Goal: Task Accomplishment & Management: Manage account settings

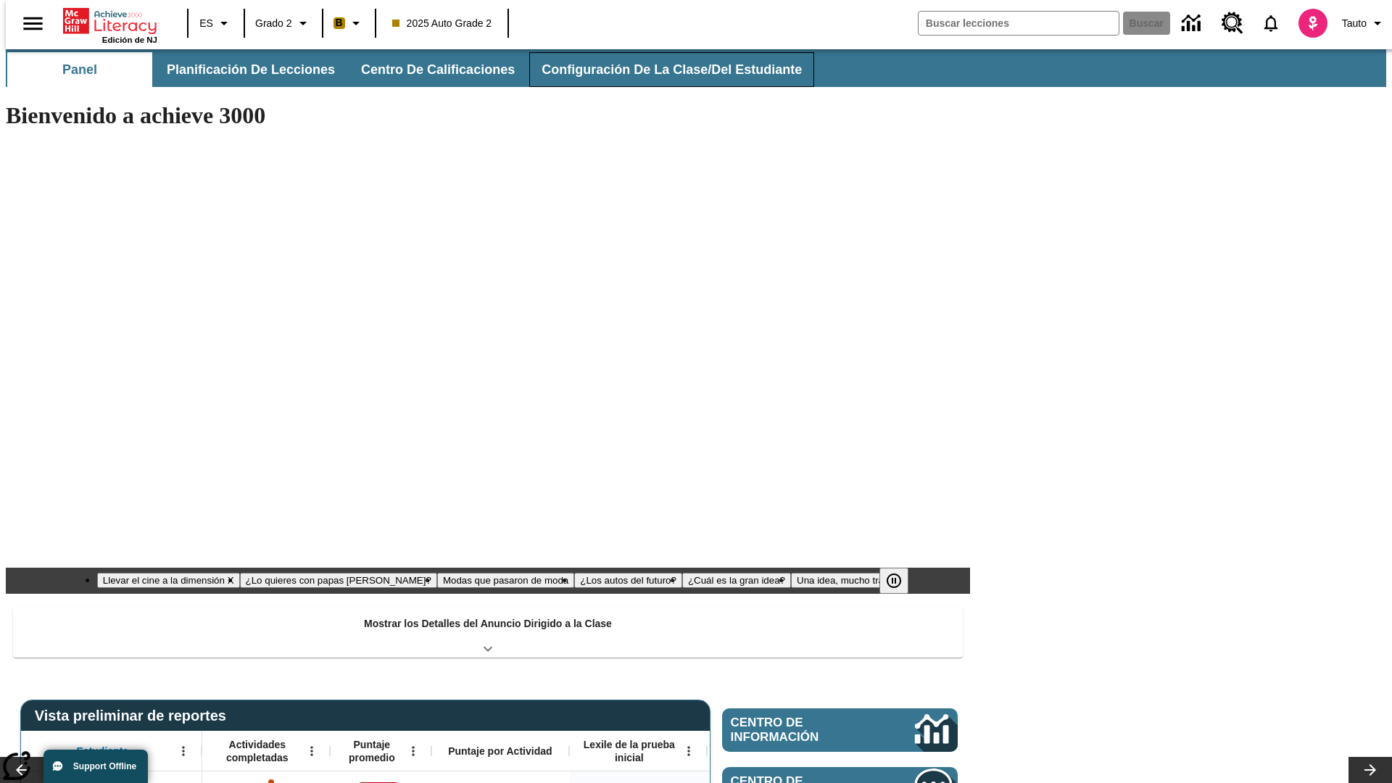
click at [656, 70] on button "Configuración de la clase/del estudiante" at bounding box center [671, 69] width 285 height 35
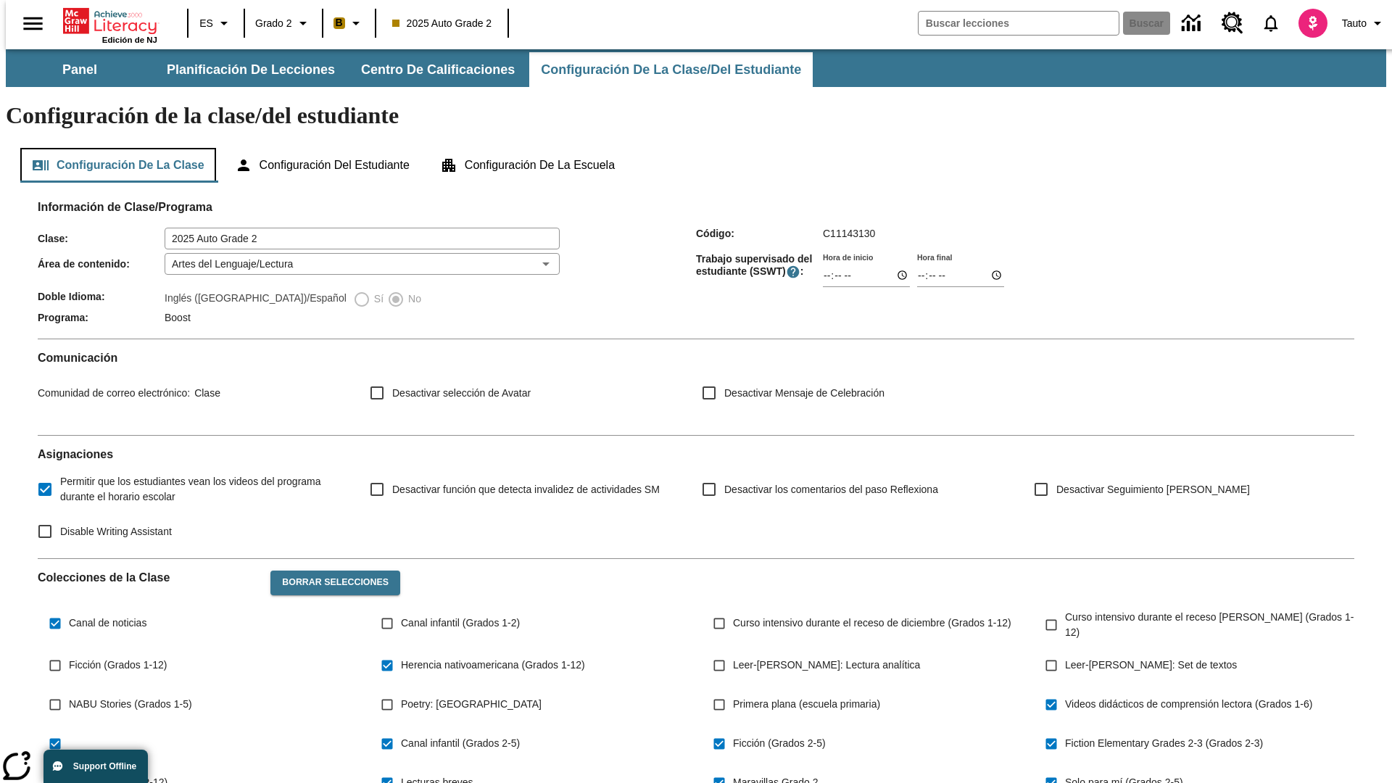
click at [113, 148] on button "Configuración de la clase" at bounding box center [118, 165] width 196 height 35
type input "17:35"
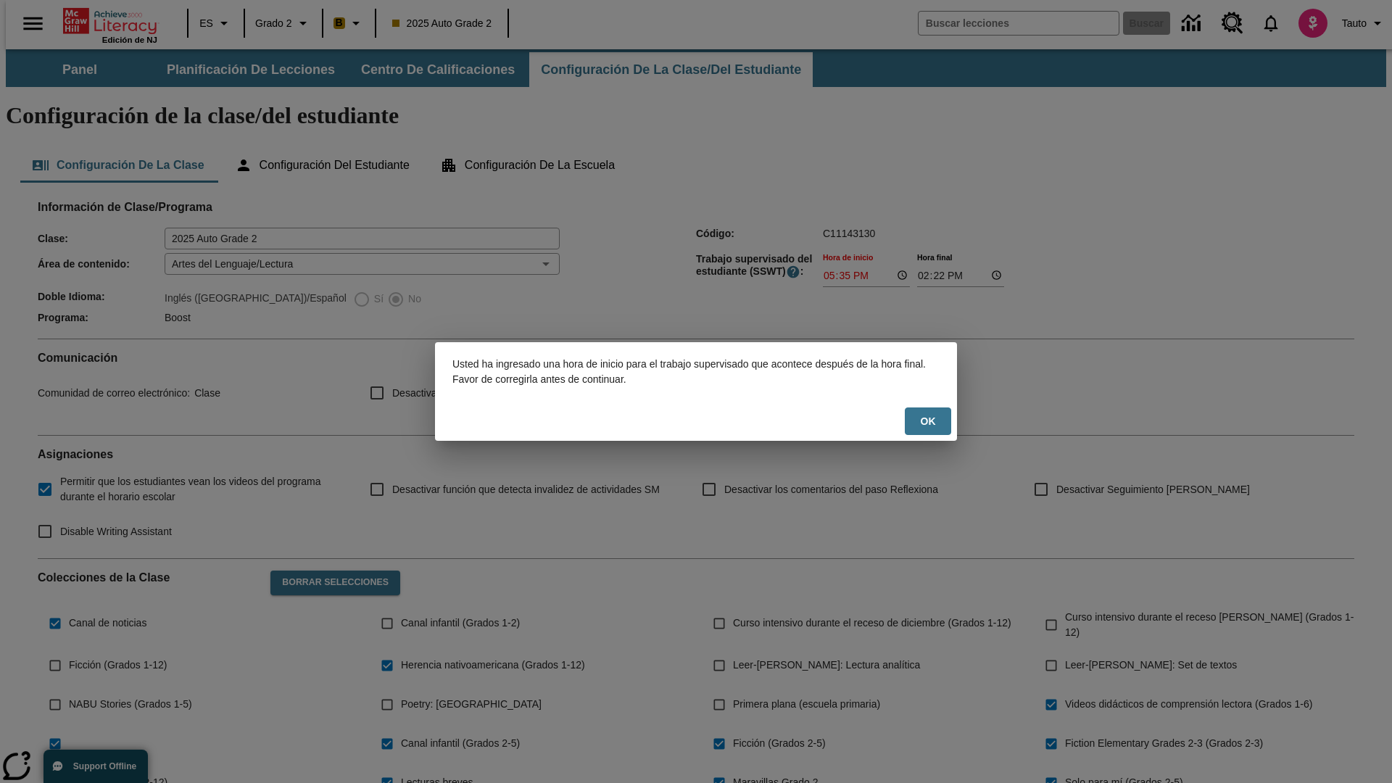
scroll to position [212, 0]
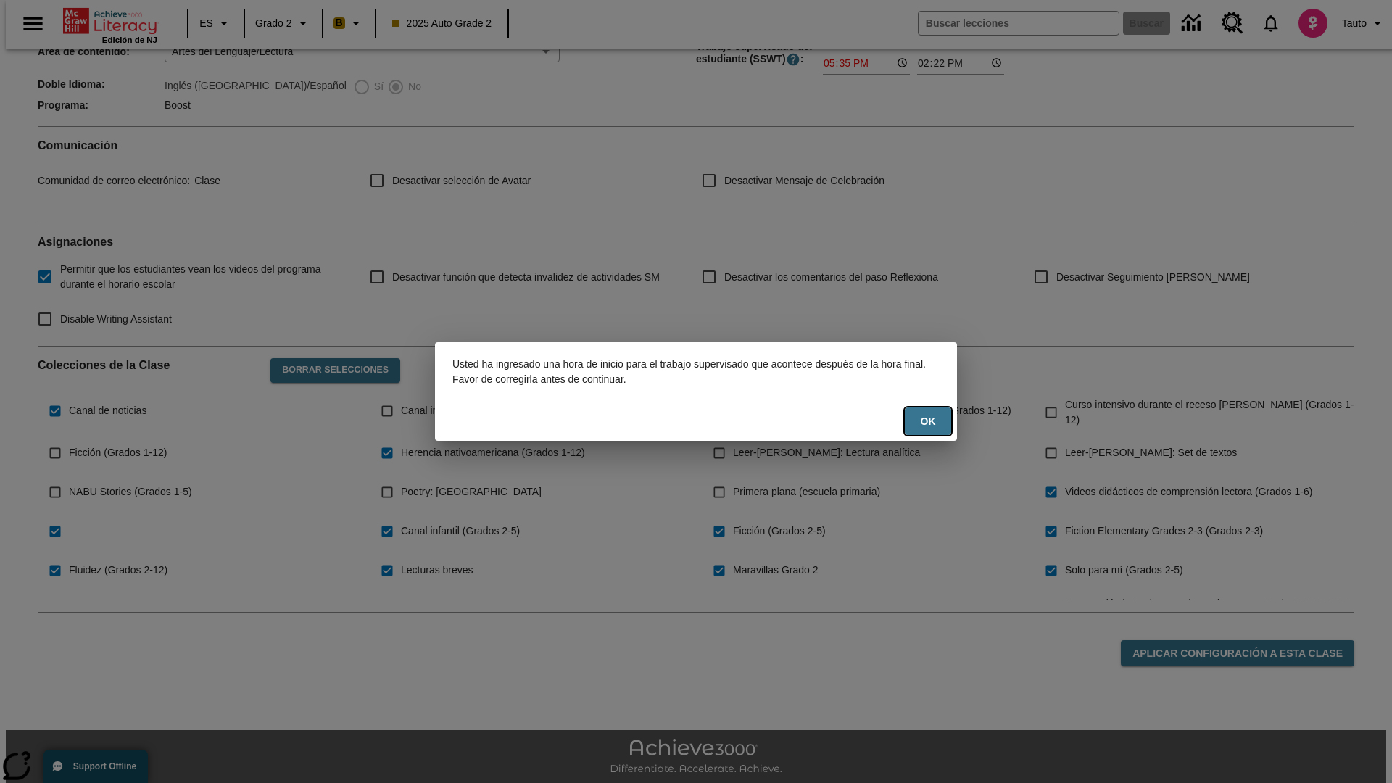
click at [928, 421] on button "OK" at bounding box center [928, 422] width 46 height 28
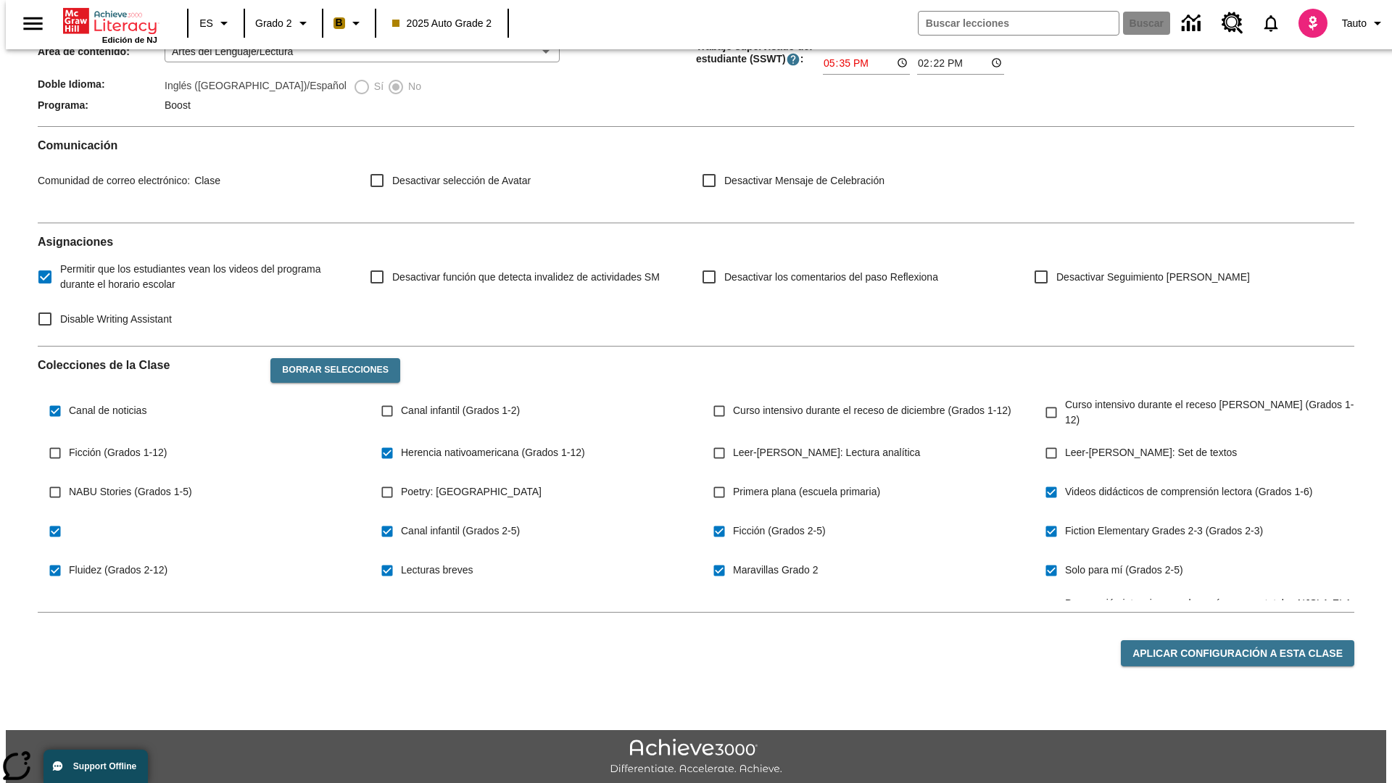
type input "17:35"
click at [1246, 640] on button "Aplicar configuración a esta clase" at bounding box center [1237, 653] width 233 height 27
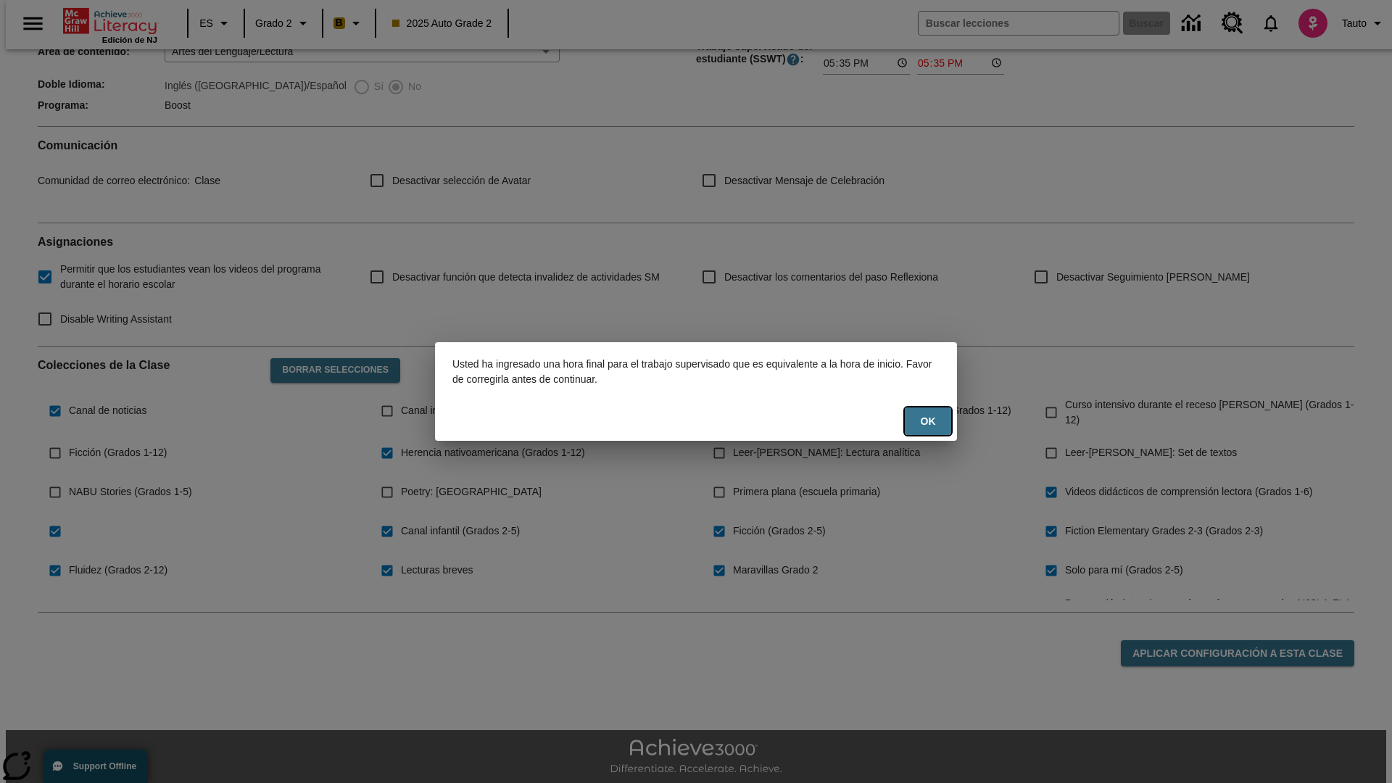
click at [928, 421] on button "OK" at bounding box center [928, 422] width 46 height 28
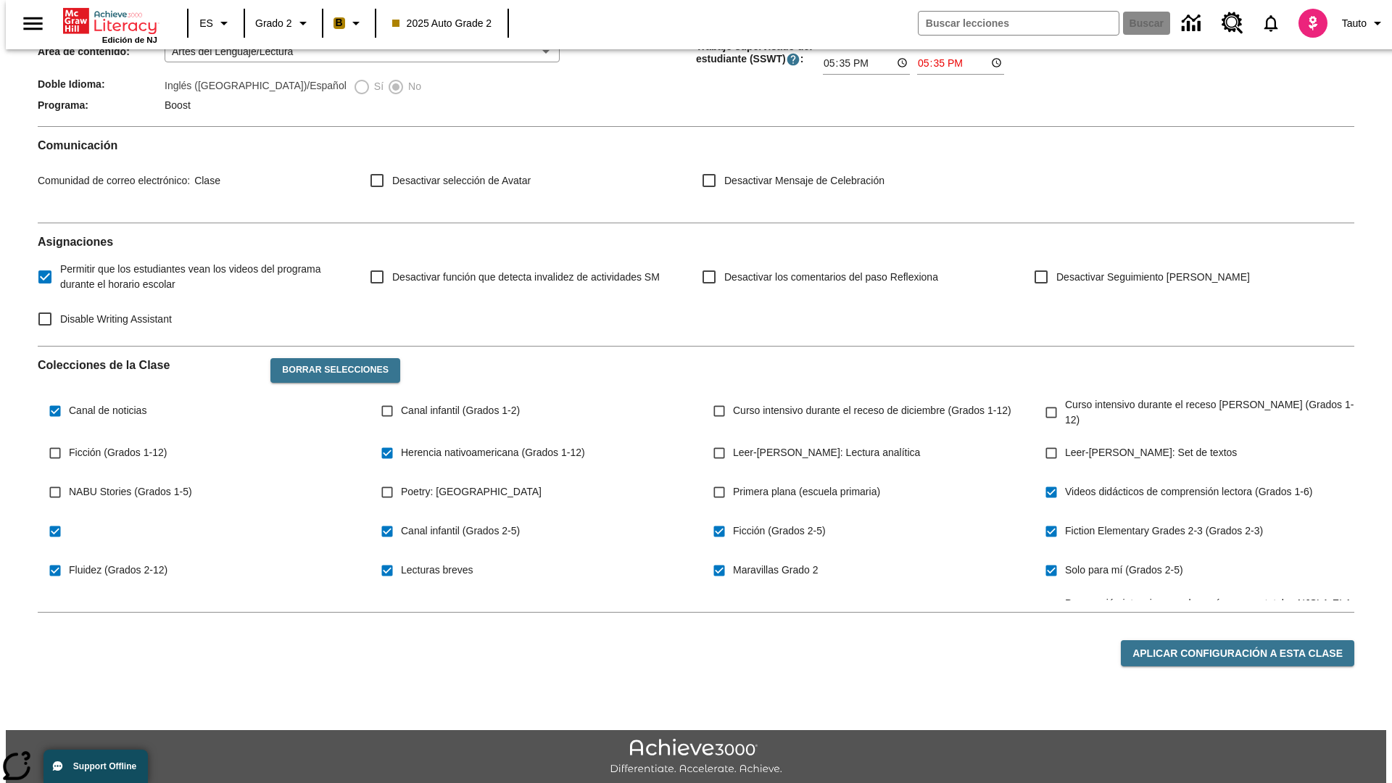
type input "23:35"
type input "23:36"
click at [1246, 640] on button "Aplicar configuración a esta clase" at bounding box center [1237, 653] width 233 height 27
